Goal: Task Accomplishment & Management: Manage account settings

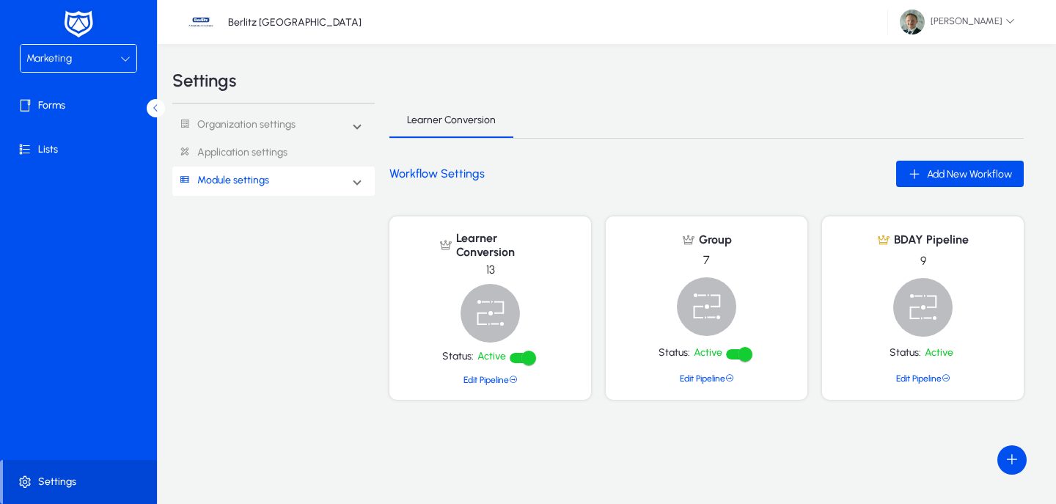
click at [59, 57] on span "Marketing" at bounding box center [48, 58] width 45 height 12
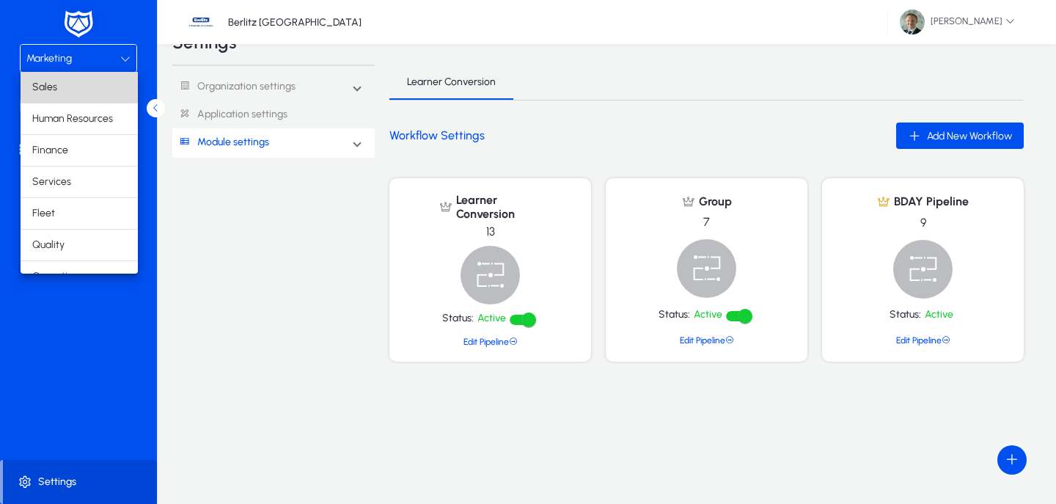
click at [67, 98] on mat-option "Sales" at bounding box center [79, 87] width 117 height 31
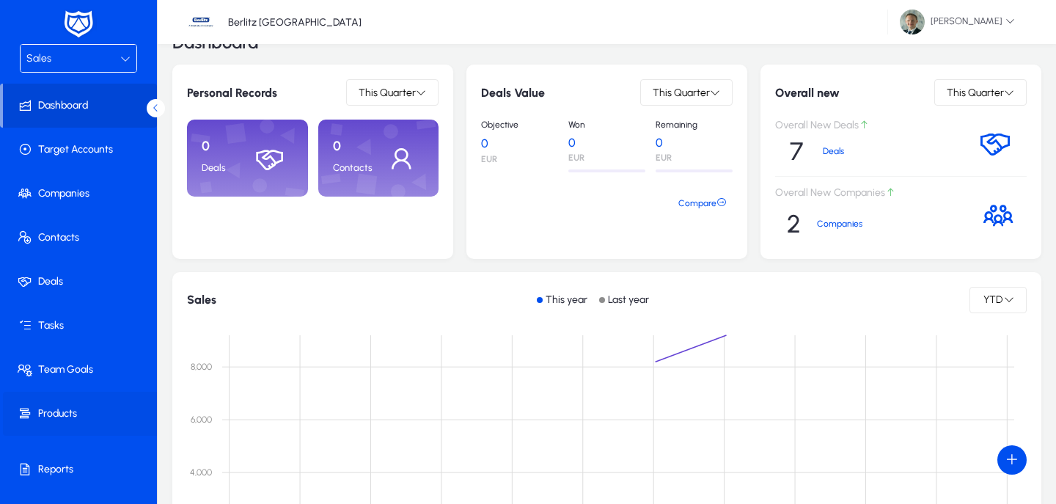
click at [67, 419] on span at bounding box center [81, 413] width 157 height 35
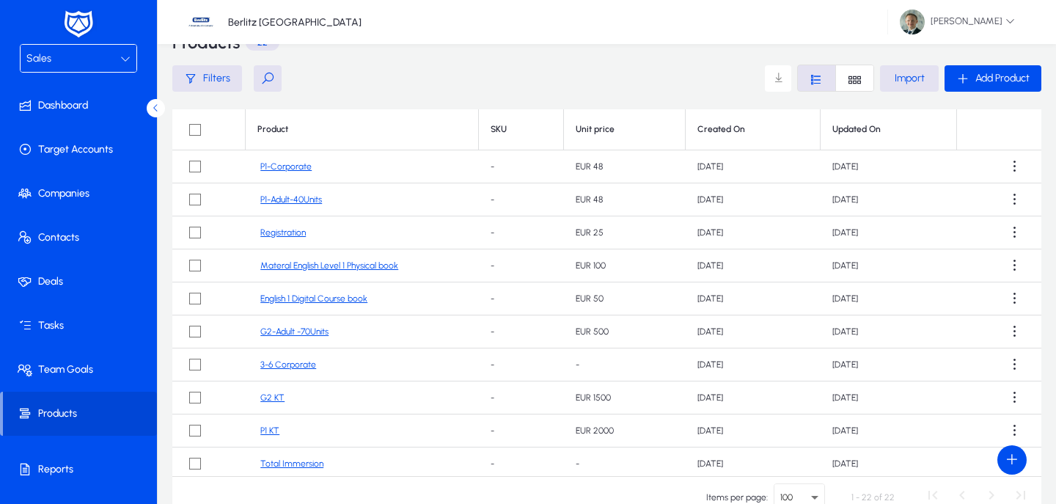
click at [259, 78] on button at bounding box center [268, 78] width 28 height 26
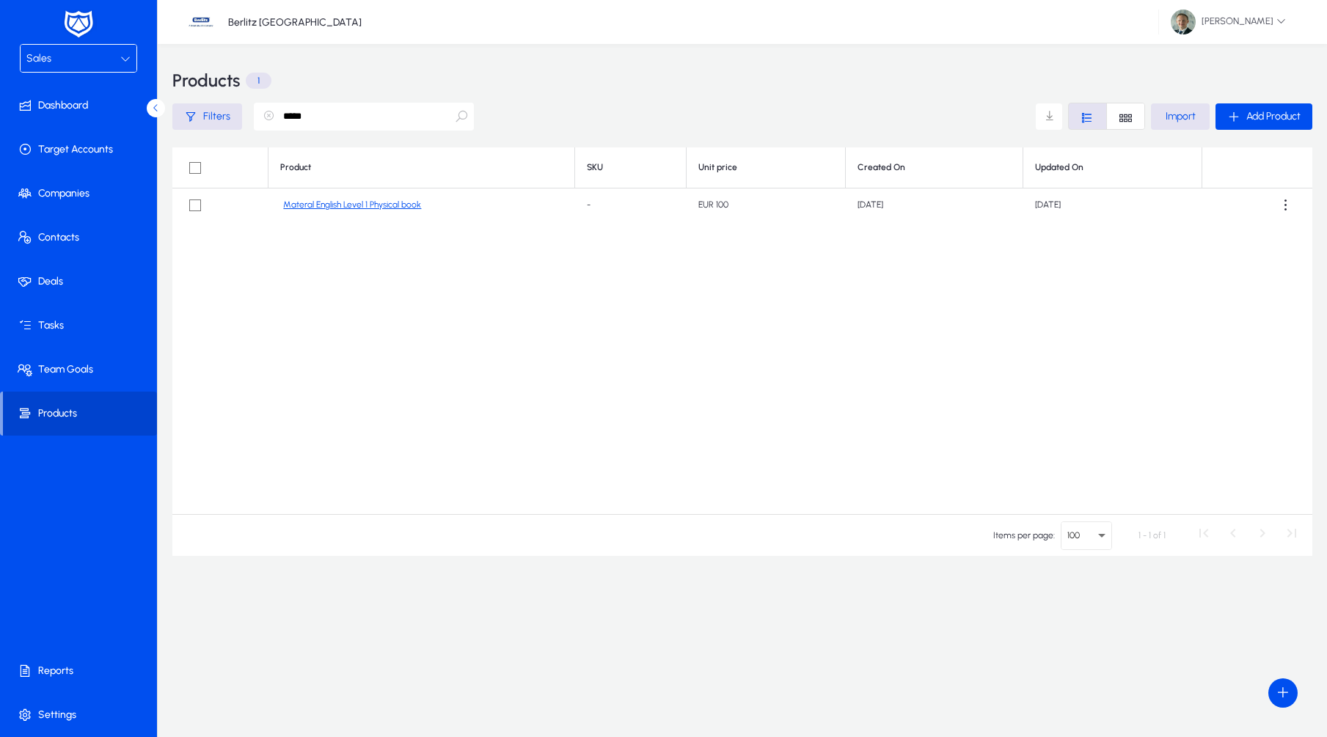
type input "*****"
click at [42, 414] on span at bounding box center [80, 413] width 154 height 35
click at [355, 208] on link "Materal English Level 1 Physical book" at bounding box center [352, 204] width 138 height 11
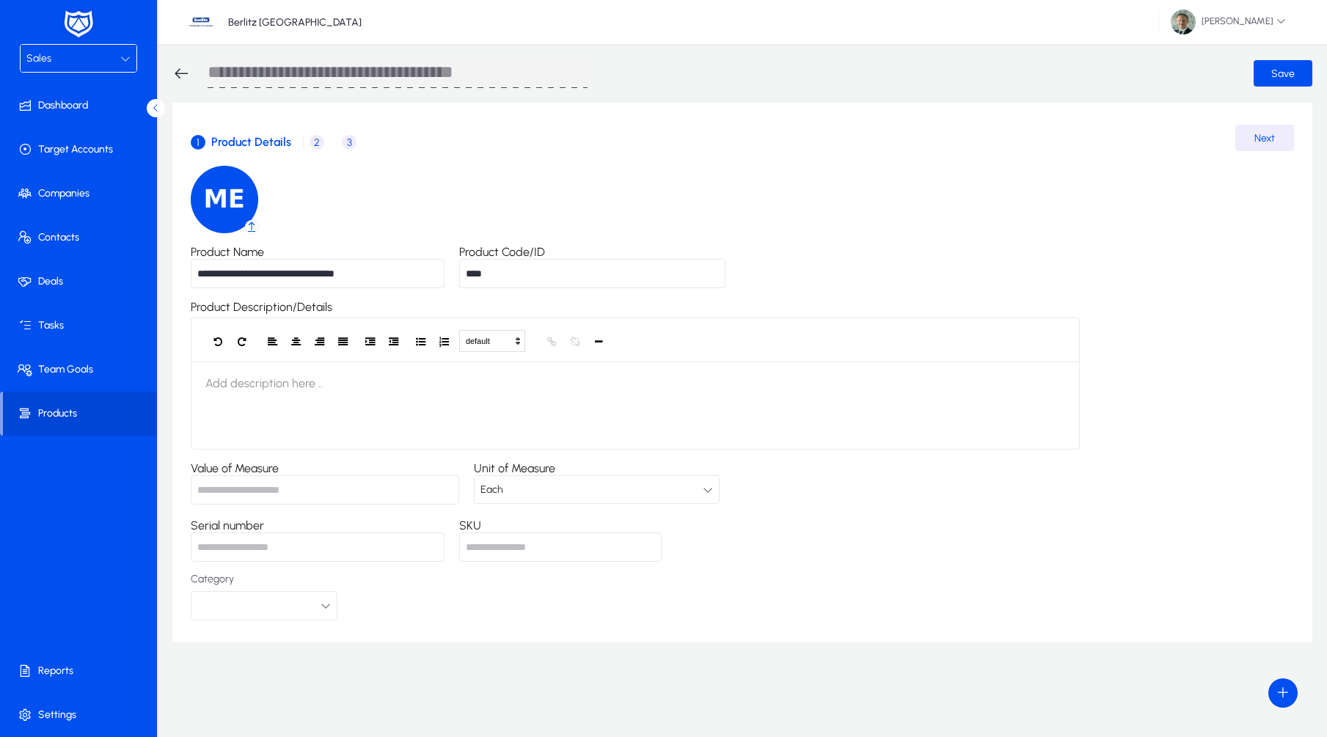
click at [315, 141] on span "2" at bounding box center [316, 142] width 15 height 15
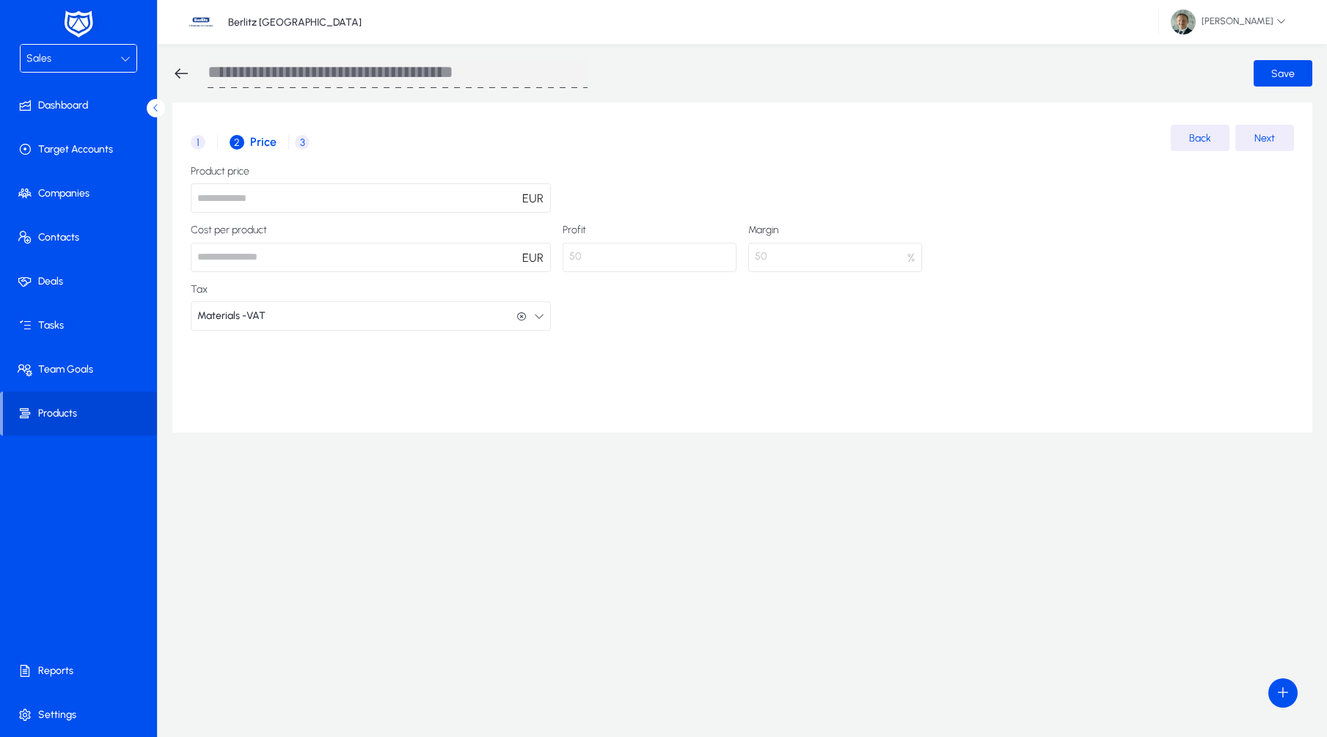
click at [302, 145] on span "3" at bounding box center [302, 142] width 15 height 15
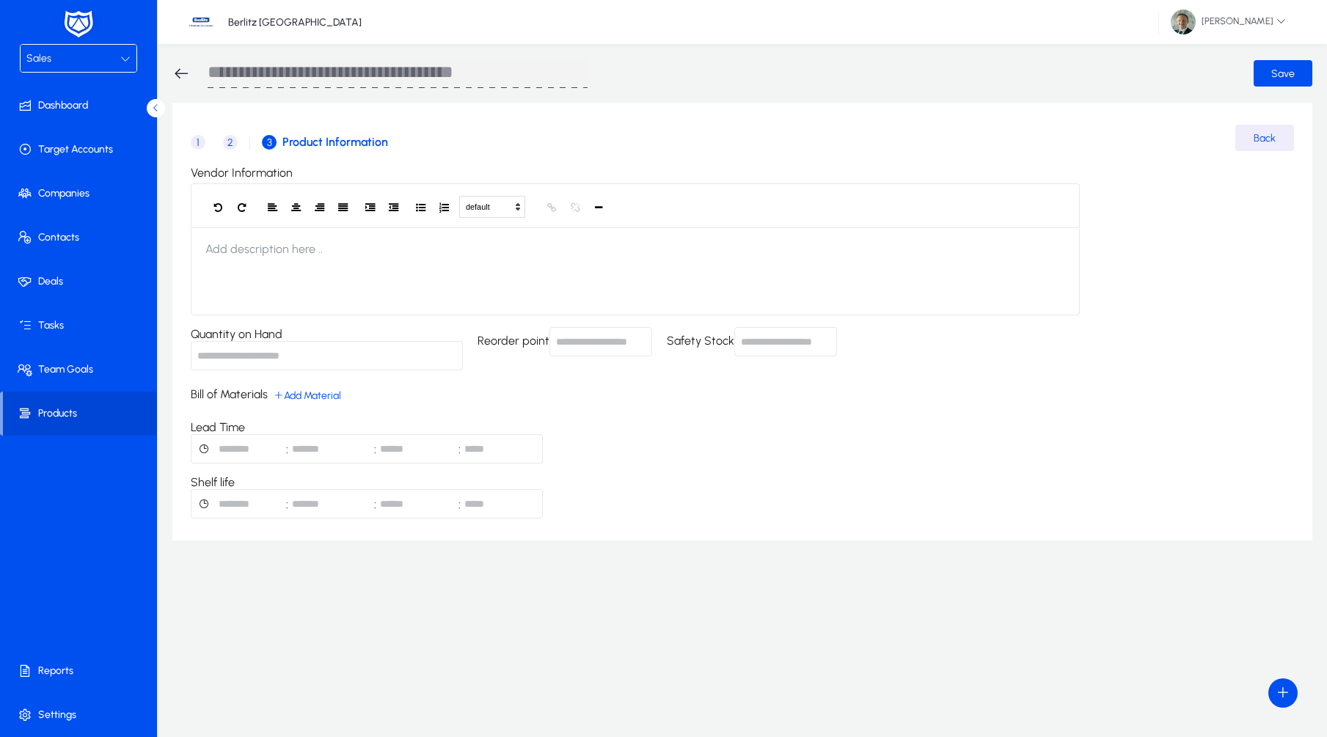
click at [308, 365] on input "Quantity on Hand" at bounding box center [327, 355] width 272 height 29
type input "**"
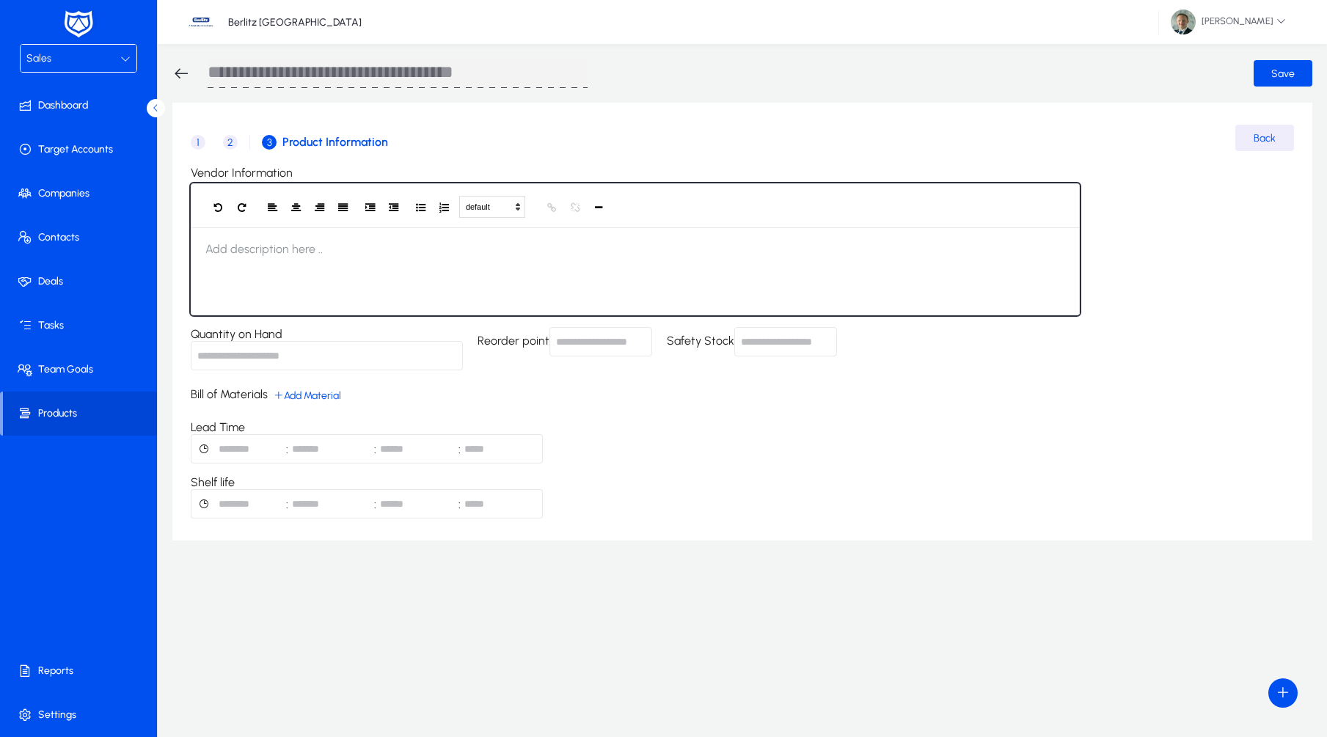
click at [589, 265] on div at bounding box center [635, 271] width 889 height 88
